Goal: Book appointment/travel/reservation

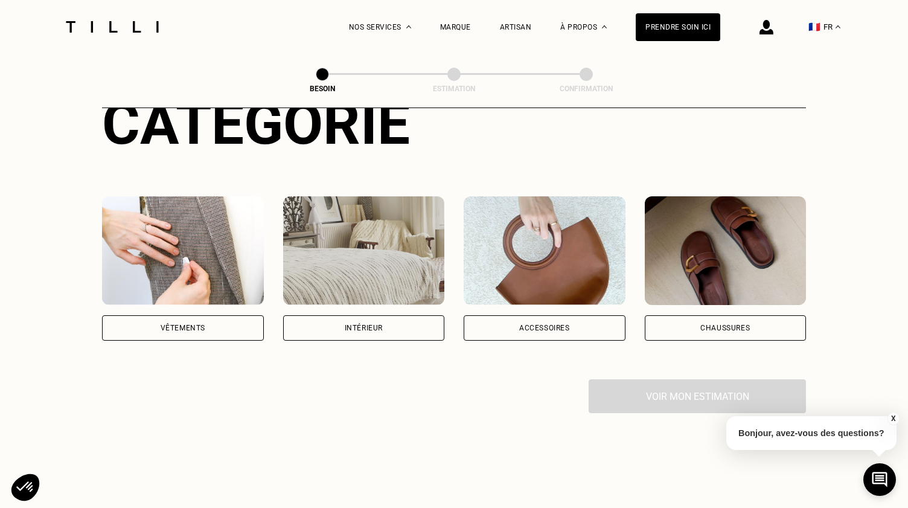
scroll to position [186, 0]
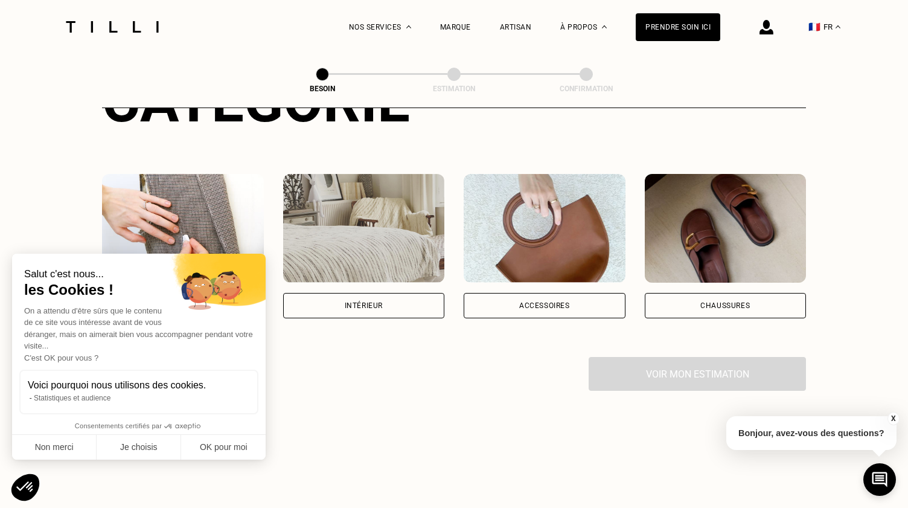
click at [369, 302] on div "Intérieur" at bounding box center [364, 305] width 38 height 7
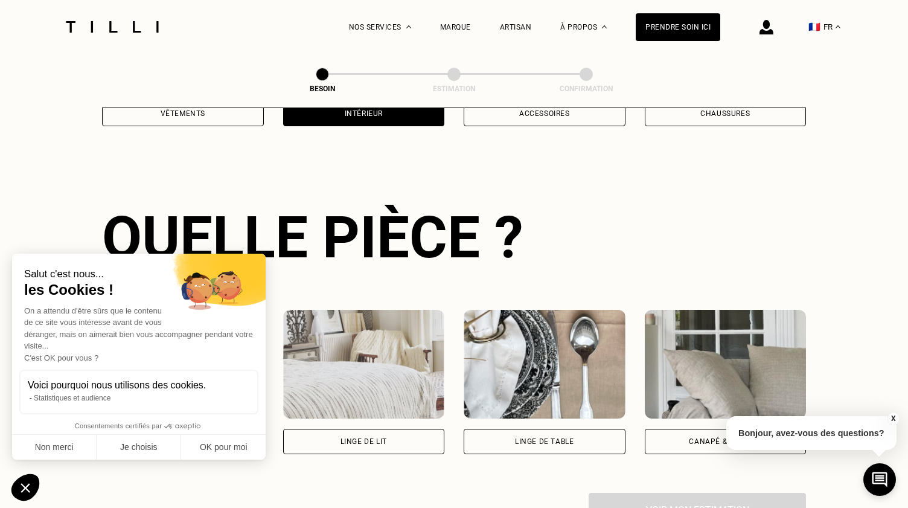
scroll to position [393, 0]
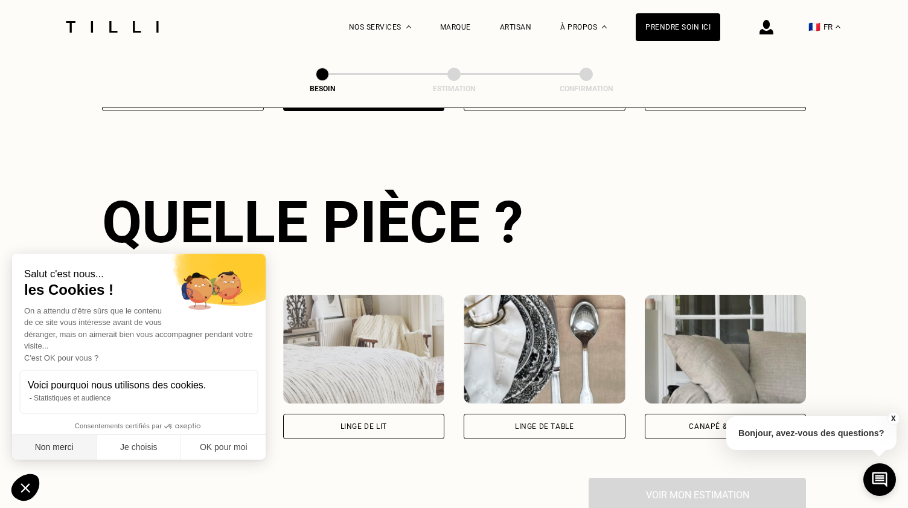
click at [65, 453] on button "Non merci" at bounding box center [54, 447] width 85 height 25
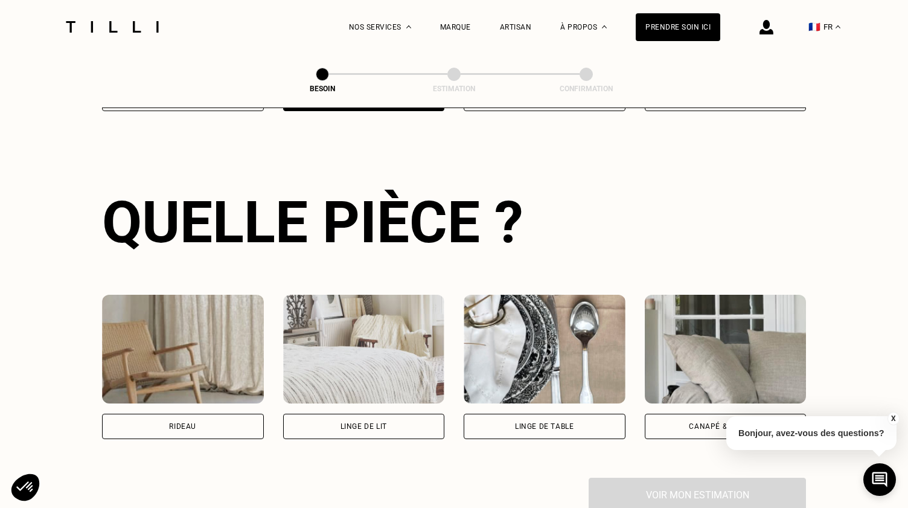
click at [197, 353] on img at bounding box center [183, 349] width 162 height 109
select select "FR"
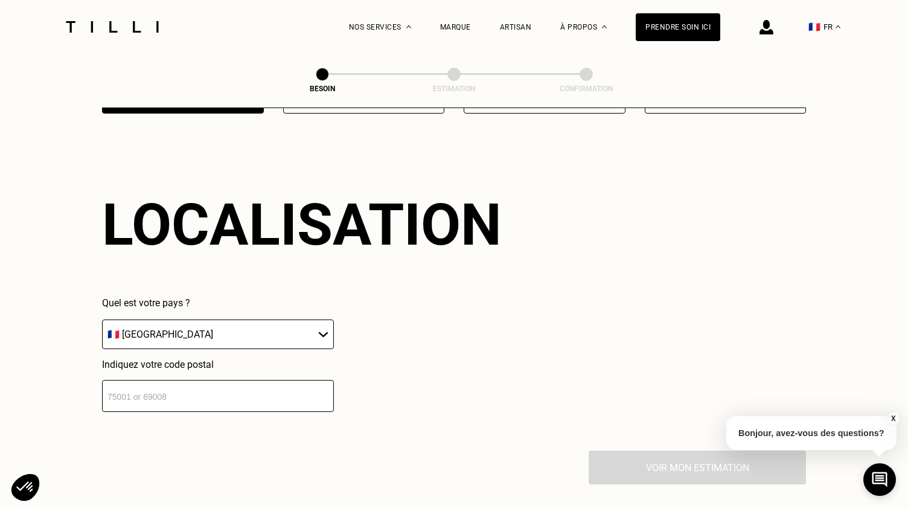
scroll to position [721, 0]
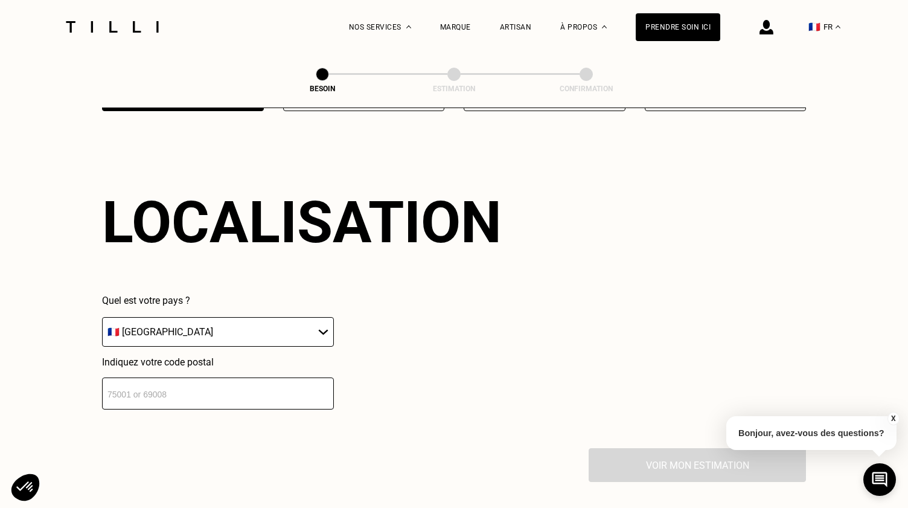
click at [166, 382] on input "number" at bounding box center [218, 393] width 232 height 32
type input "75014"
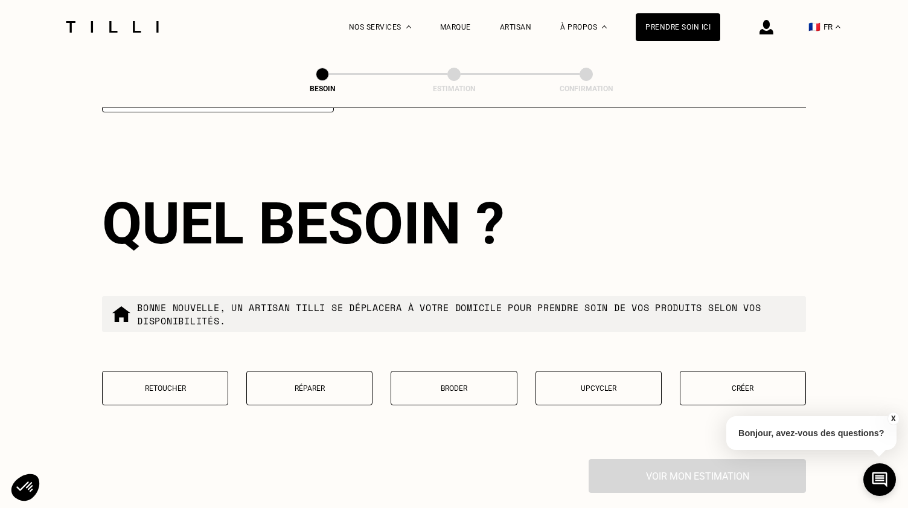
scroll to position [1024, 0]
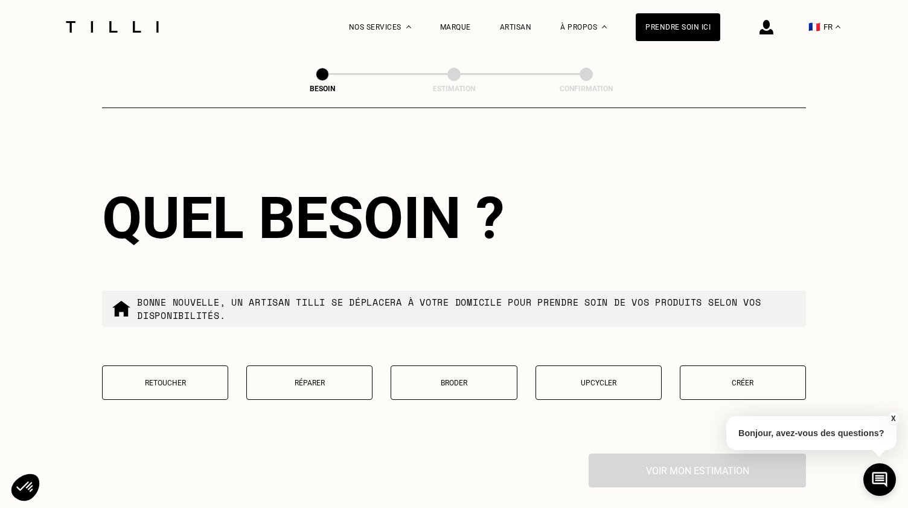
click at [180, 365] on button "Retoucher" at bounding box center [165, 382] width 126 height 34
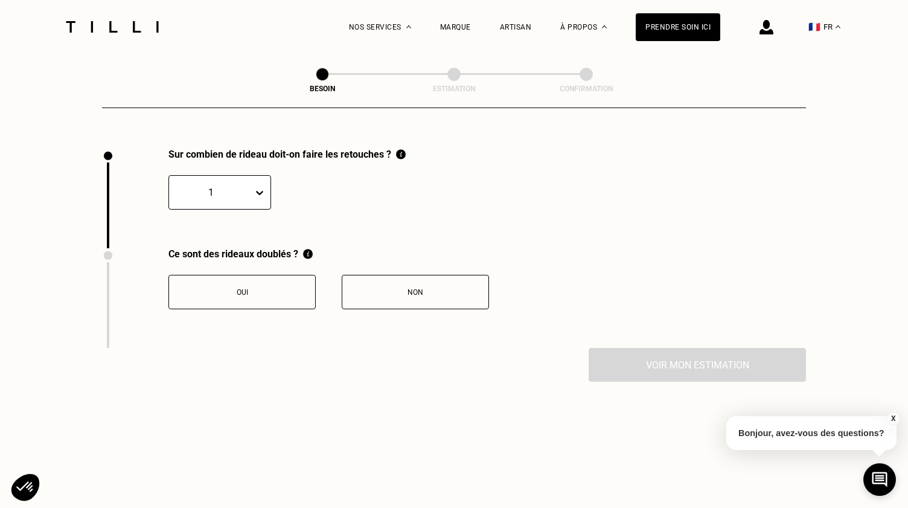
scroll to position [1330, 0]
click at [248, 181] on div "1" at bounding box center [211, 190] width 84 height 19
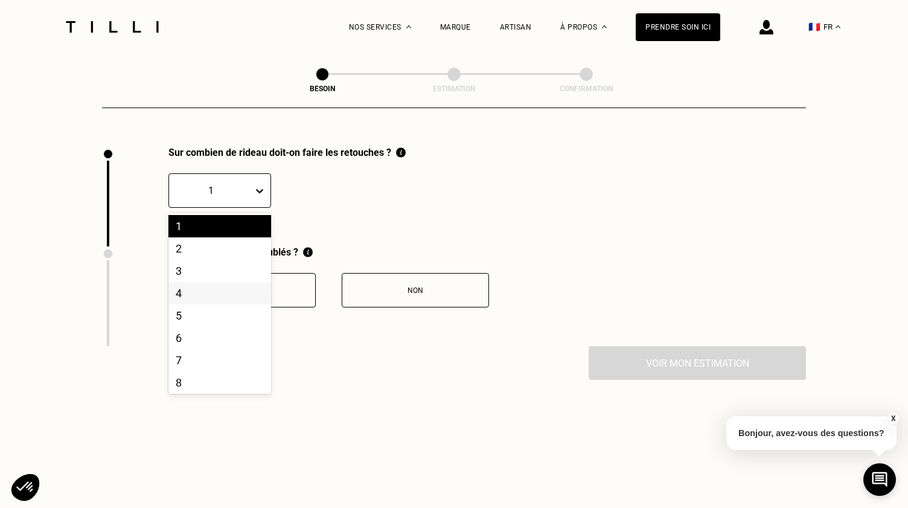
click at [219, 284] on div "4" at bounding box center [219, 293] width 103 height 22
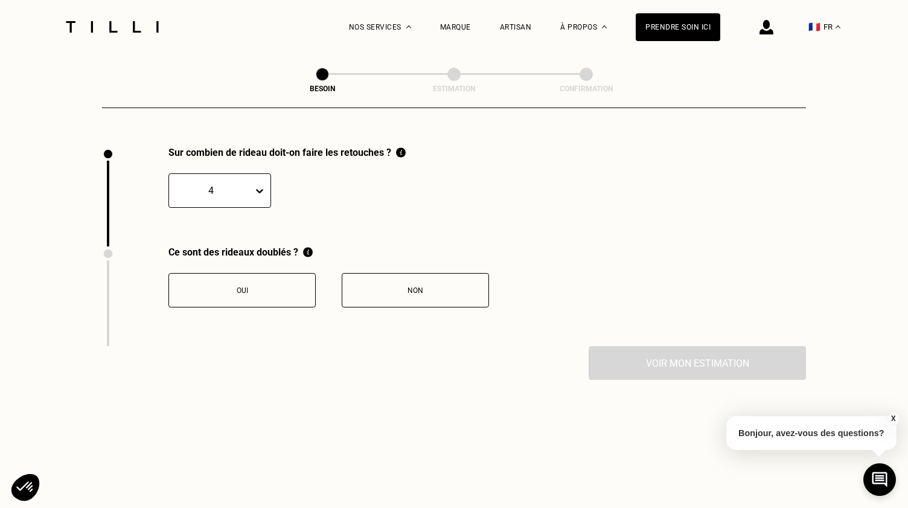
click at [219, 284] on button "Oui" at bounding box center [241, 290] width 147 height 34
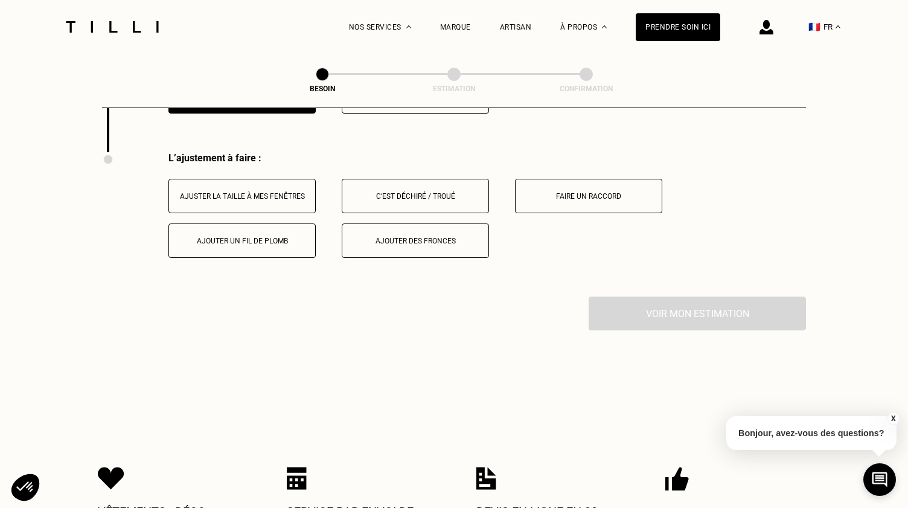
scroll to position [1528, 0]
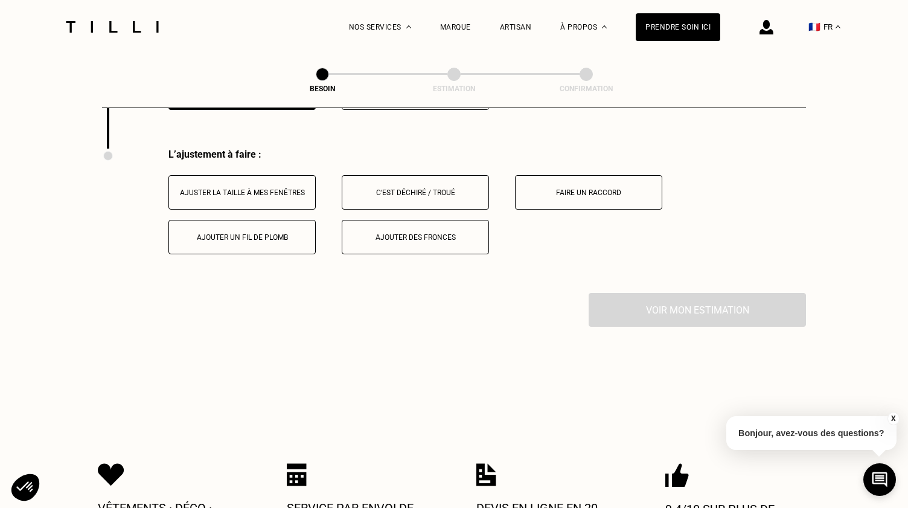
click at [232, 188] on div "Ajuster la taille à mes fenêtres" at bounding box center [242, 192] width 134 height 8
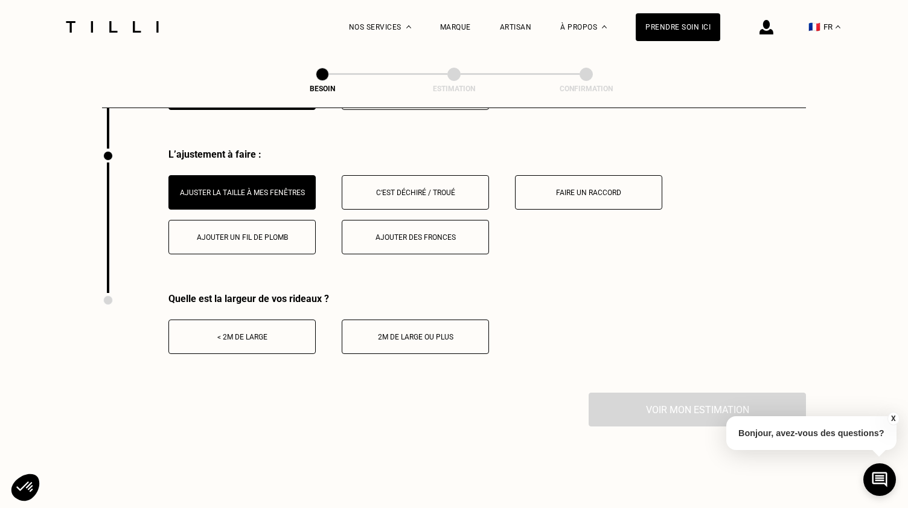
click at [231, 333] on div "< 2m de large" at bounding box center [242, 337] width 134 height 8
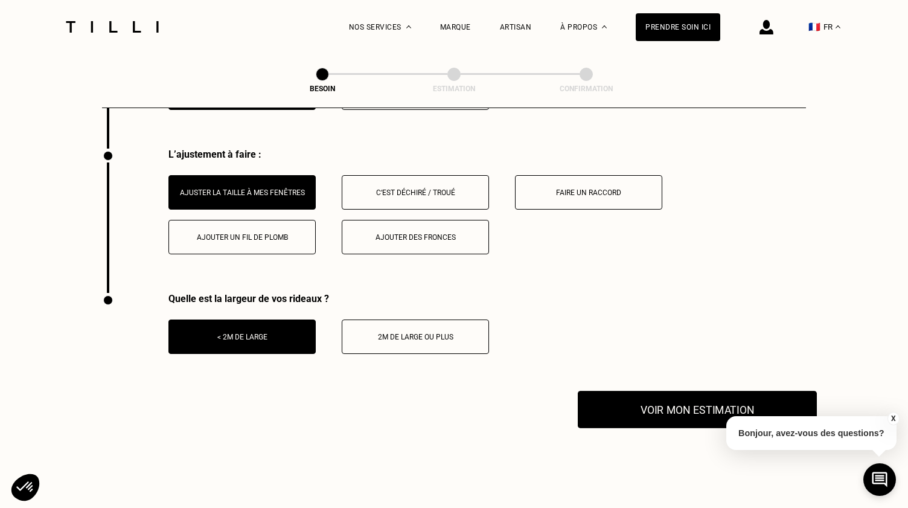
click at [632, 403] on button "Voir mon estimation" at bounding box center [697, 409] width 239 height 37
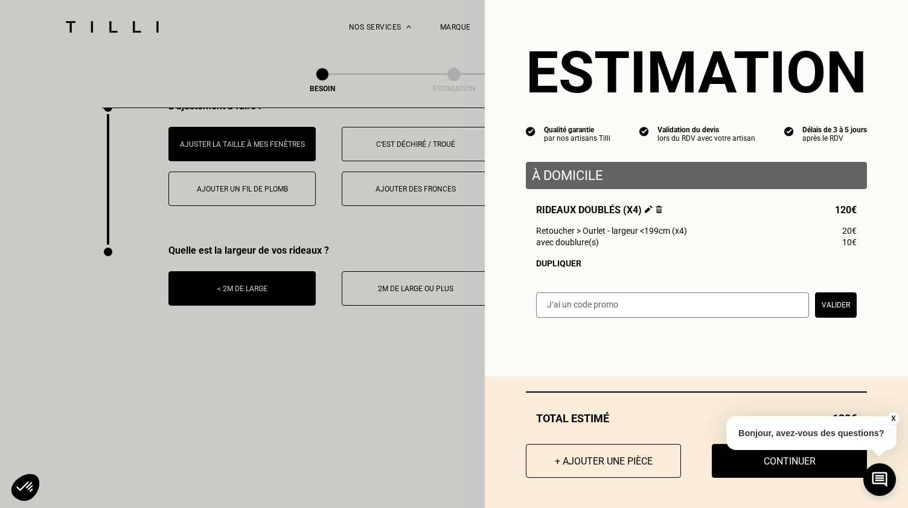
scroll to position [1577, 0]
